Goal: Task Accomplishment & Management: Manage account settings

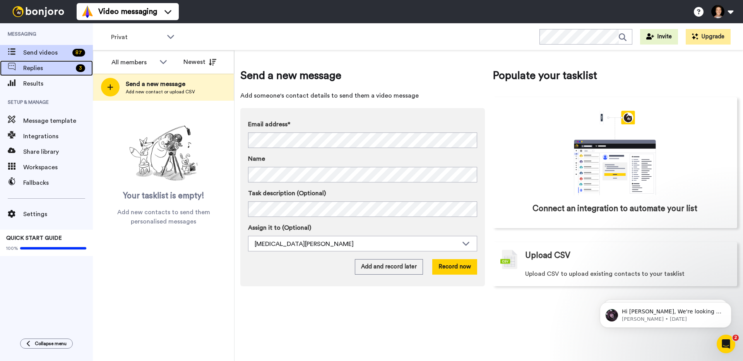
click at [59, 72] on span "Replies" at bounding box center [48, 68] width 50 height 9
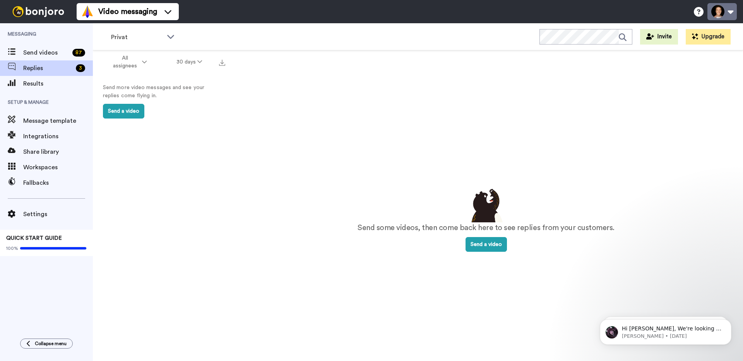
click at [726, 12] on button at bounding box center [722, 11] width 29 height 17
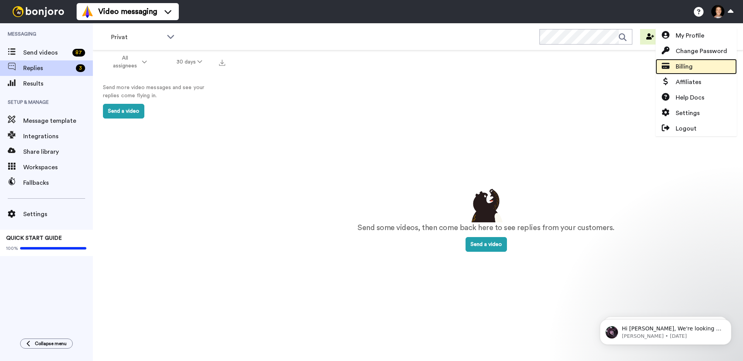
click at [697, 64] on link "Billing" at bounding box center [696, 66] width 81 height 15
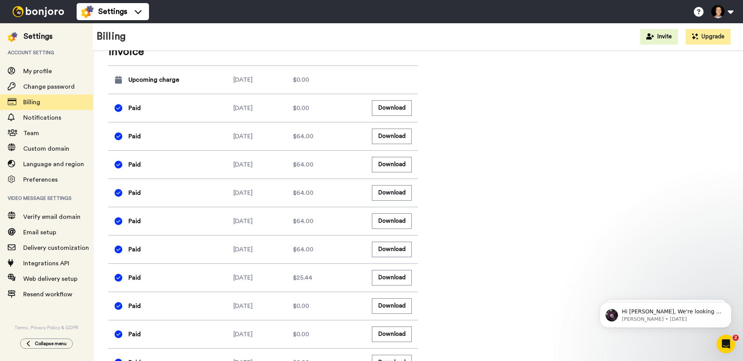
scroll to position [357, 0]
click at [380, 135] on button "Download" at bounding box center [392, 135] width 40 height 15
